Goal: Check status: Check status

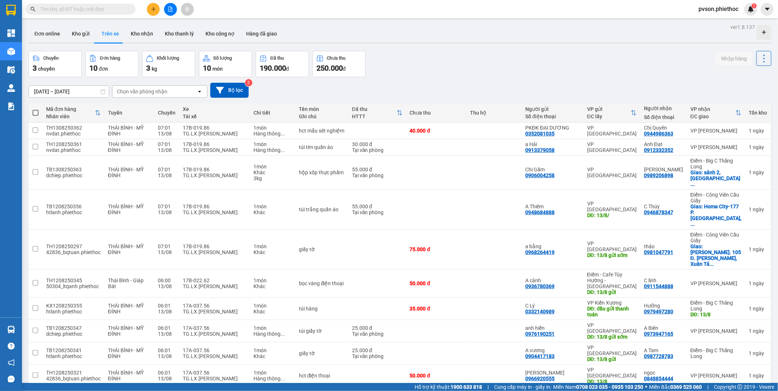
click at [739, 336] on div "100 / trang" at bounding box center [740, 330] width 44 height 13
click at [63, 92] on input "[DATE] – [DATE]" at bounding box center [69, 92] width 80 height 12
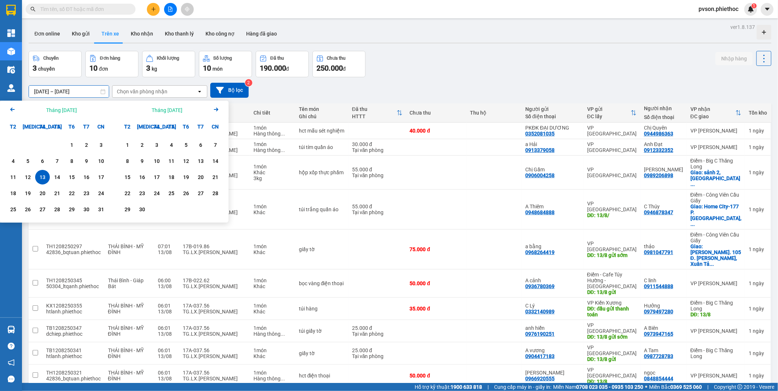
click at [15, 107] on icon "Arrow Left" at bounding box center [12, 109] width 9 height 9
click at [27, 148] on div "1" at bounding box center [28, 145] width 10 height 9
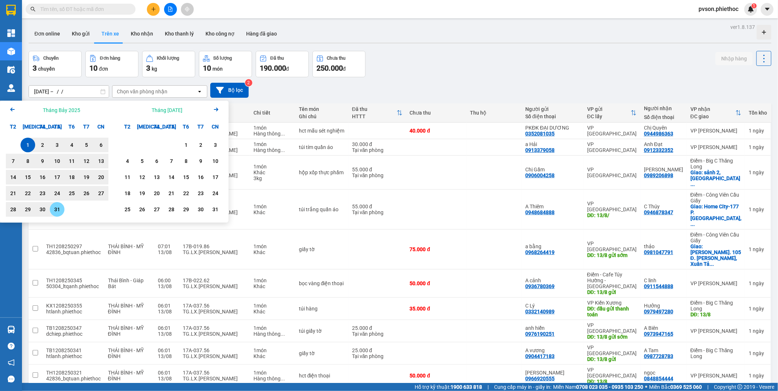
click at [59, 211] on div "31" at bounding box center [57, 209] width 10 height 9
type input "01/07/2025 – 31/07/2025"
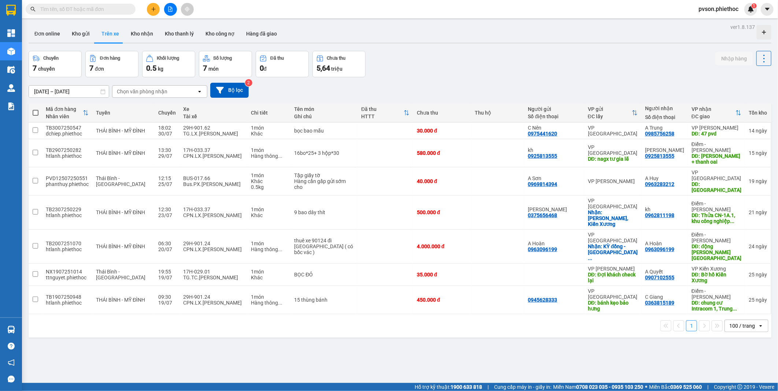
scroll to position [34, 0]
